Goal: Browse casually: Explore the website without a specific task or goal

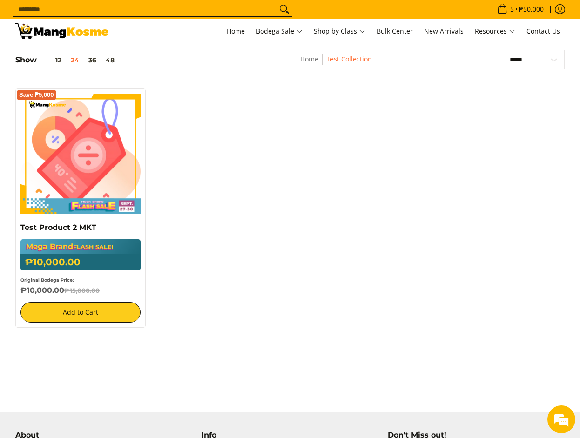
click at [303, 237] on div "Save ₱5,000 Test Product 2 MKT Mega Brand FLASH SALE! ₱10,000.00 ₱15,000.00 Ori…" at bounding box center [290, 213] width 559 height 249
click at [292, 245] on div "Save ₱5,000 Test Product 2 MKT Mega Brand FLASH SALE! ₱10,000.00 ₱15,000.00 Ori…" at bounding box center [290, 213] width 559 height 249
click at [269, 248] on div "Save ₱5,000 Test Product 2 MKT Mega Brand FLASH SALE! ₱10,000.00 ₱15,000.00 Ori…" at bounding box center [290, 213] width 559 height 249
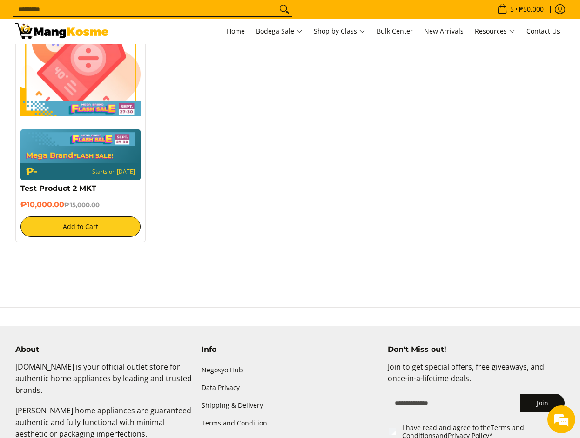
click at [425, 193] on div "Save ₱5,000 Mega Brand FLASH SALE! ₱- Starts on [DATE] Test Product 2 MKT ₱10,0…" at bounding box center [290, 121] width 559 height 260
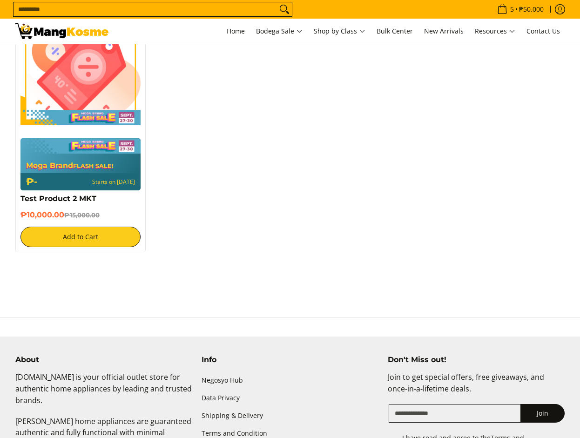
scroll to position [244, 0]
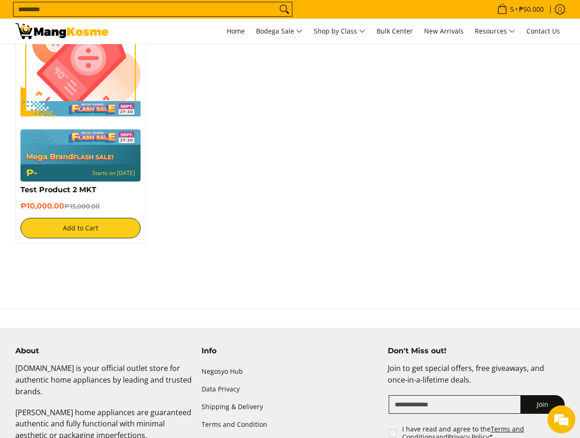
click at [264, 222] on div "Save ₱5,000 Mega Brand FLASH SALE! ₱- Starts on Oct 09 Test Product 2 MKT ₱10,0…" at bounding box center [290, 122] width 559 height 262
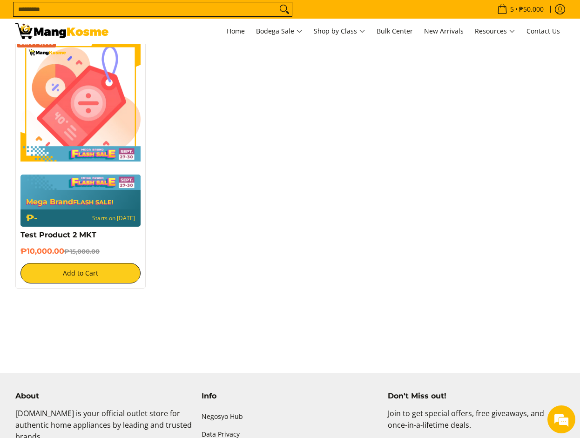
scroll to position [0, 0]
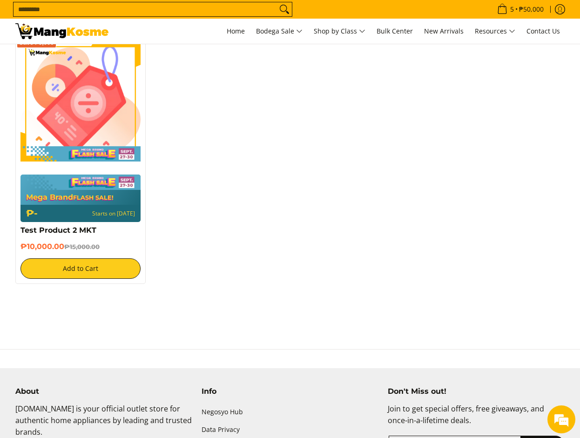
click at [225, 167] on div "Save ₱5,000 Mega Brand FLASH SALE! ₱- Starts on [DATE] Test Product 2 MKT ₱10,0…" at bounding box center [290, 164] width 559 height 257
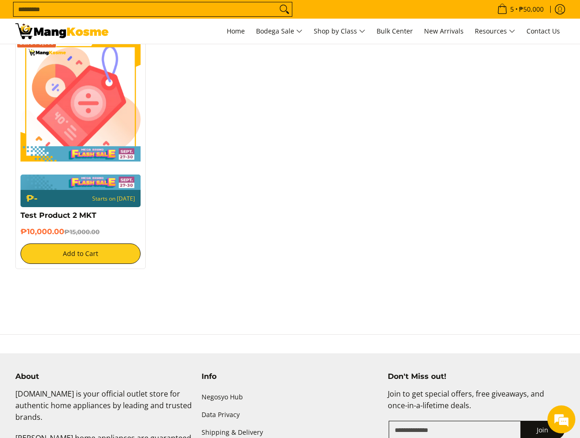
drag, startPoint x: 278, startPoint y: 199, endPoint x: 204, endPoint y: 210, distance: 74.8
click at [278, 199] on div "Save ₱5,000 ₱- Starts on [DATE] Test Product 2 MKT ₱10,000.00 ₱15,000.00 Add to…" at bounding box center [290, 157] width 559 height 242
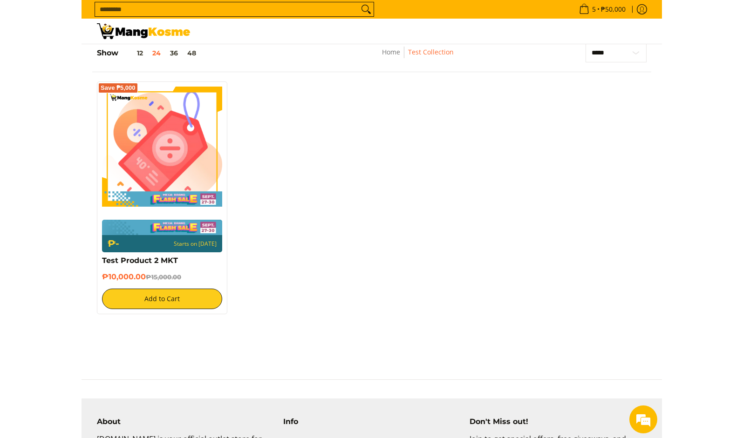
scroll to position [144, 0]
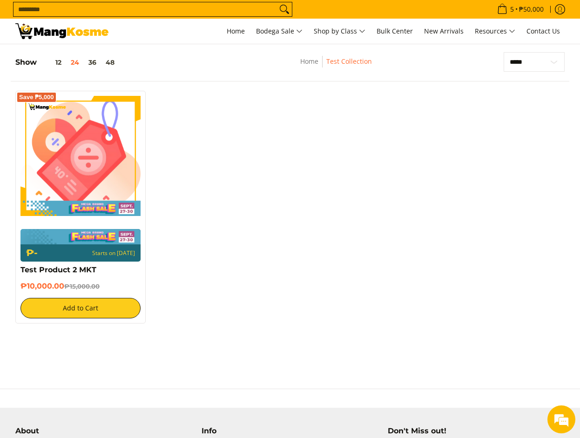
click at [580, 166] on html "Skip to Main Content Home Bodega Sale Shop by Class Bulk Center New Arrivals Re…" at bounding box center [290, 262] width 580 height 813
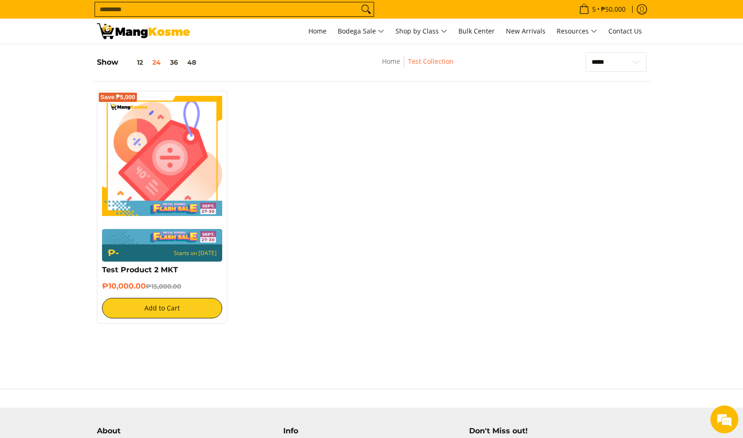
scroll to position [0, 0]
click at [477, 268] on div "Save ₱5,000 ₱- Starts on [DATE] Test Product 2 MKT ₱10,000.00 ₱15,000.00 Add to…" at bounding box center [371, 212] width 559 height 242
click at [351, 203] on div "Save ₱5,000 ₱- Starts on [DATE] Test Product 2 MKT ₱10,000.00 ₱15,000.00 Add to…" at bounding box center [371, 212] width 559 height 242
